Goal: Use online tool/utility: Utilize a website feature to perform a specific function

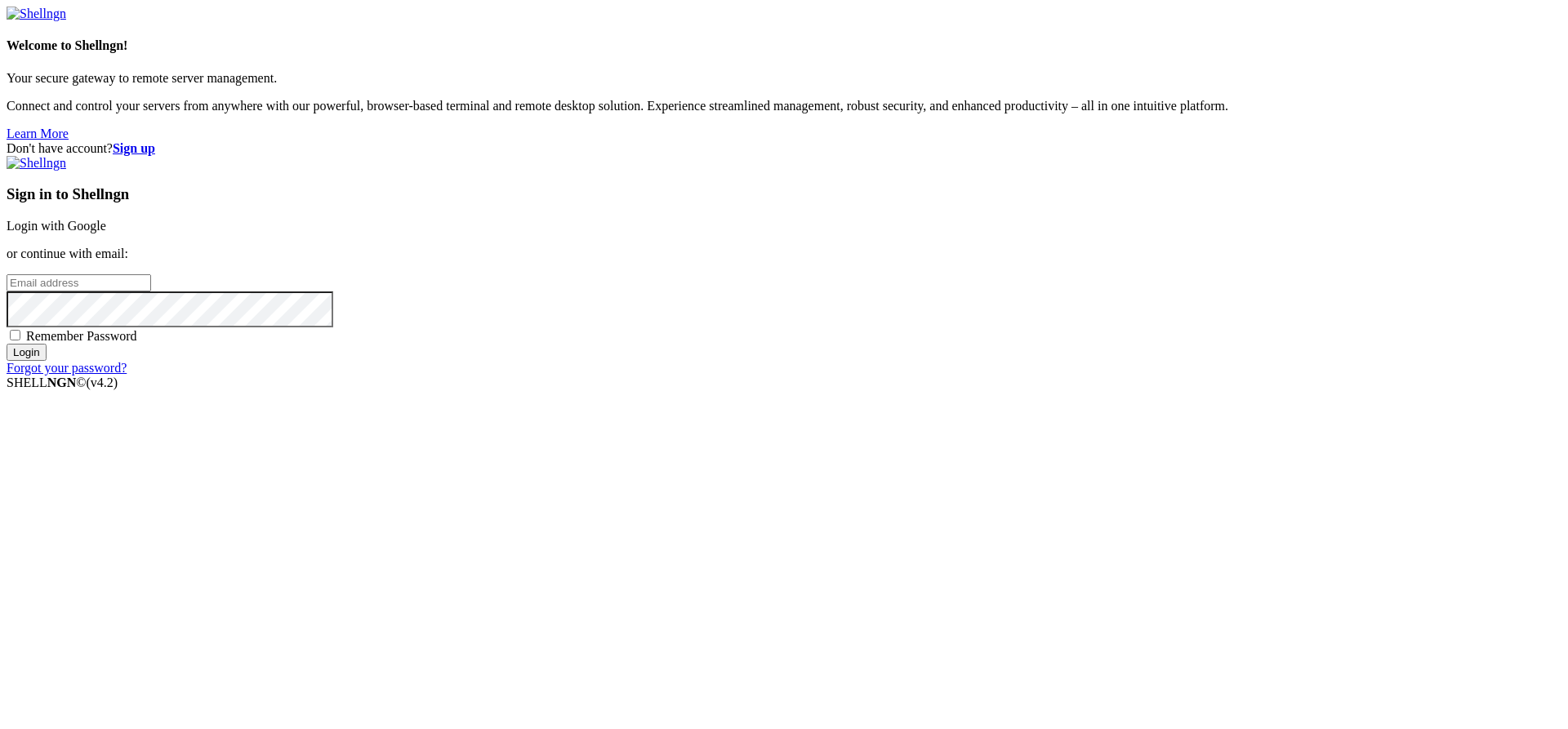
click at [1223, 200] on div "Don't have account? Sign up Sign in to Shellngn Login with Google or continue w…" at bounding box center [784, 258] width 1555 height 234
click at [106, 232] on link "Login with Google" at bounding box center [56, 226] width 99 height 14
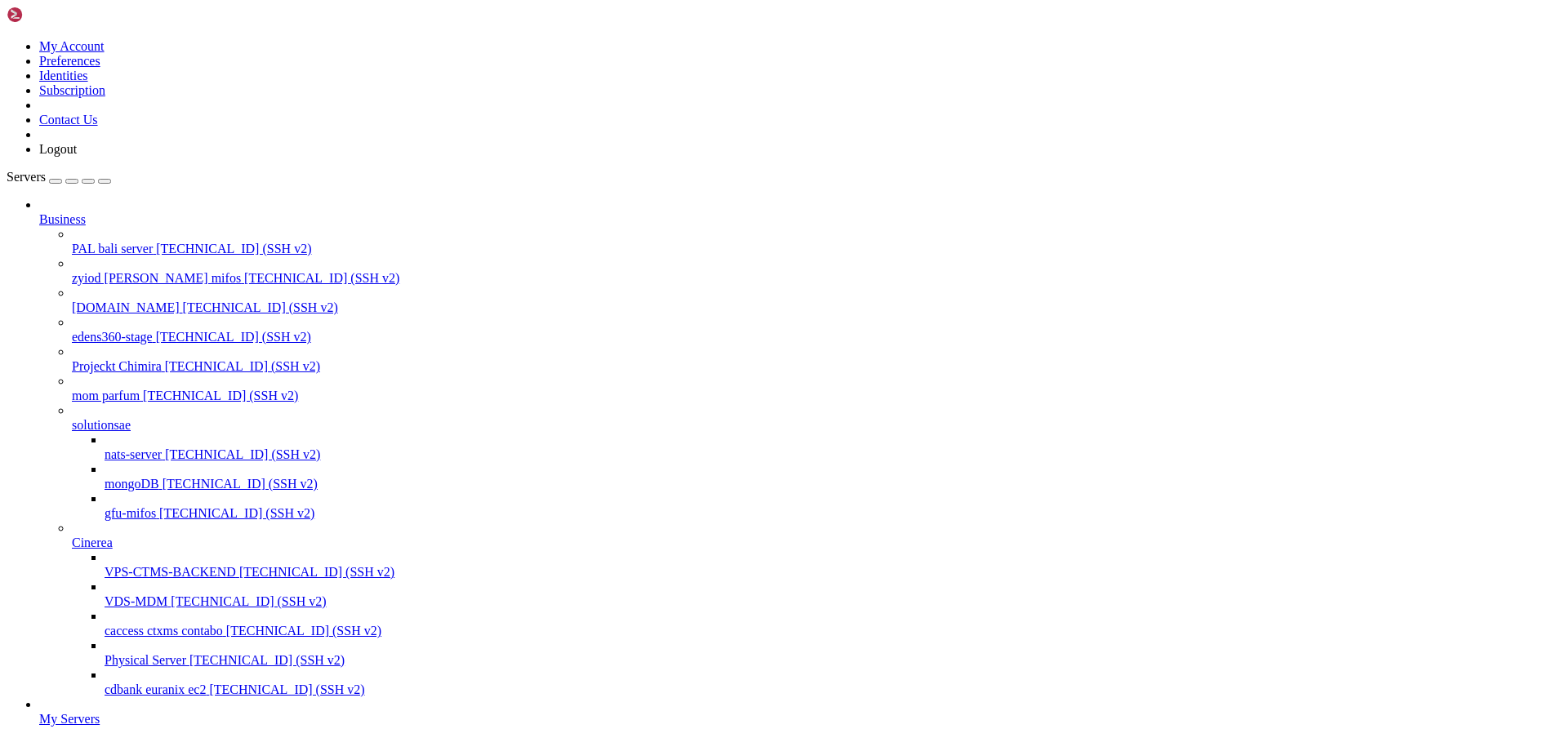
scroll to position [516, 0]
drag, startPoint x: 264, startPoint y: 2336, endPoint x: 64, endPoint y: 2340, distance: 200.0
